Goal: Find specific page/section: Find specific page/section

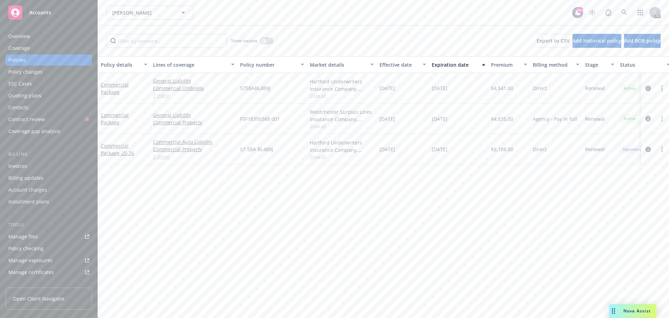
click at [41, 13] on span "Accounts" at bounding box center [40, 13] width 22 height 6
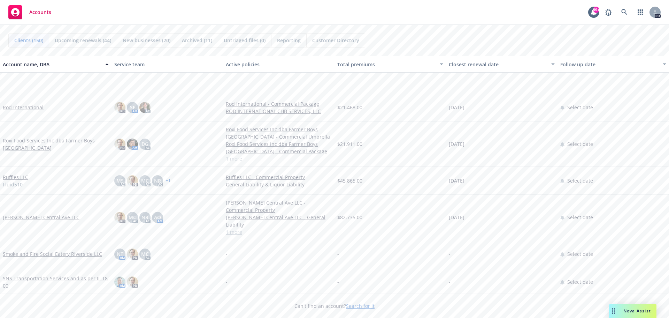
scroll to position [3382, 0]
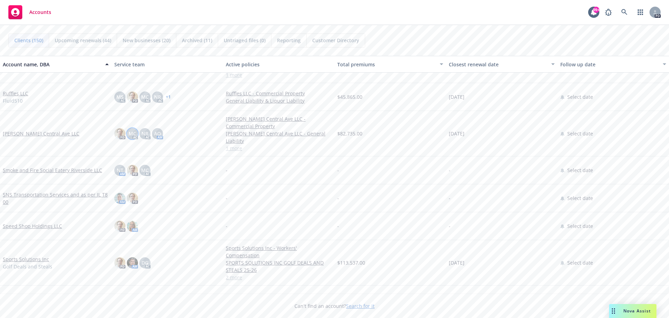
click at [134, 130] on span "MC" at bounding box center [133, 133] width 8 height 7
click at [143, 130] on span "NR" at bounding box center [145, 133] width 7 height 7
click at [158, 130] on span "AO" at bounding box center [157, 133] width 7 height 7
click at [144, 130] on span "NR" at bounding box center [145, 133] width 7 height 7
drag, startPoint x: 264, startPoint y: 168, endPoint x: 230, endPoint y: 176, distance: 34.5
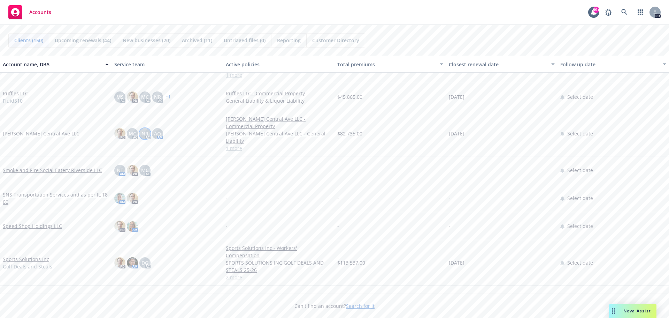
click at [264, 168] on div "-" at bounding box center [279, 170] width 112 height 28
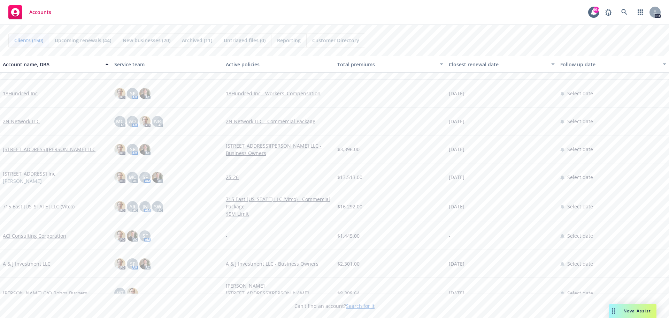
scroll to position [35, 0]
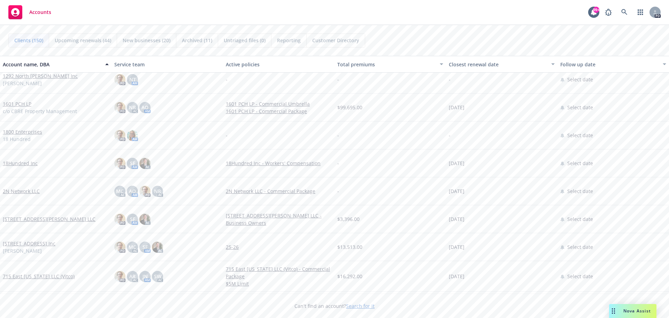
click at [19, 103] on link "1601 PCH LP" at bounding box center [17, 103] width 29 height 7
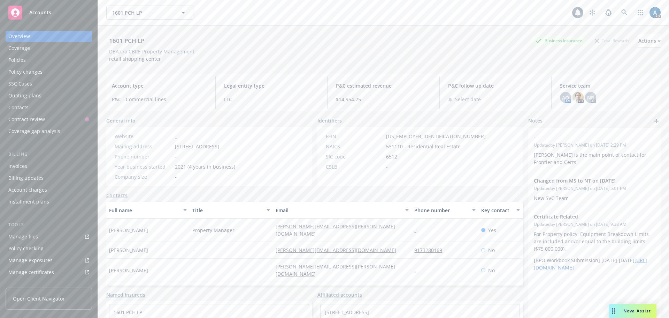
click at [22, 60] on div "Policies" at bounding box center [16, 59] width 17 height 11
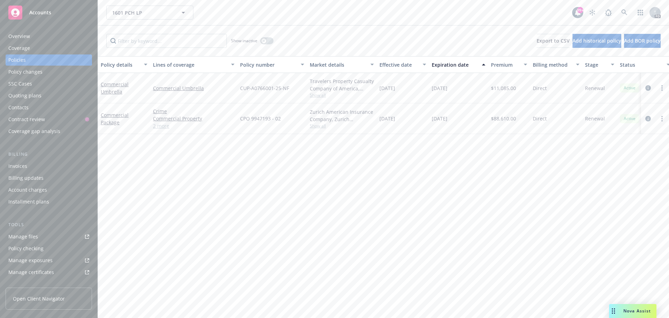
click at [39, 10] on span "Accounts" at bounding box center [40, 13] width 22 height 6
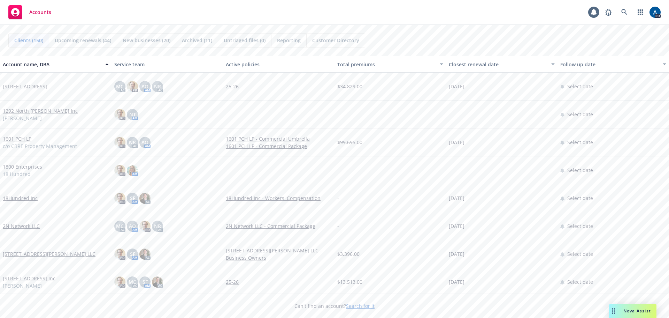
click at [40, 86] on link "[STREET_ADDRESS]" at bounding box center [25, 86] width 44 height 7
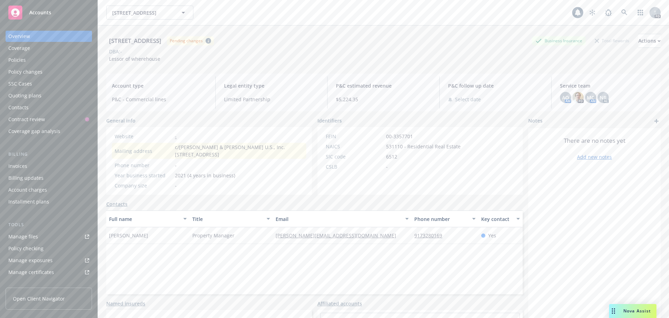
click at [21, 59] on div "Policies" at bounding box center [16, 59] width 17 height 11
